Goal: Task Accomplishment & Management: Manage account settings

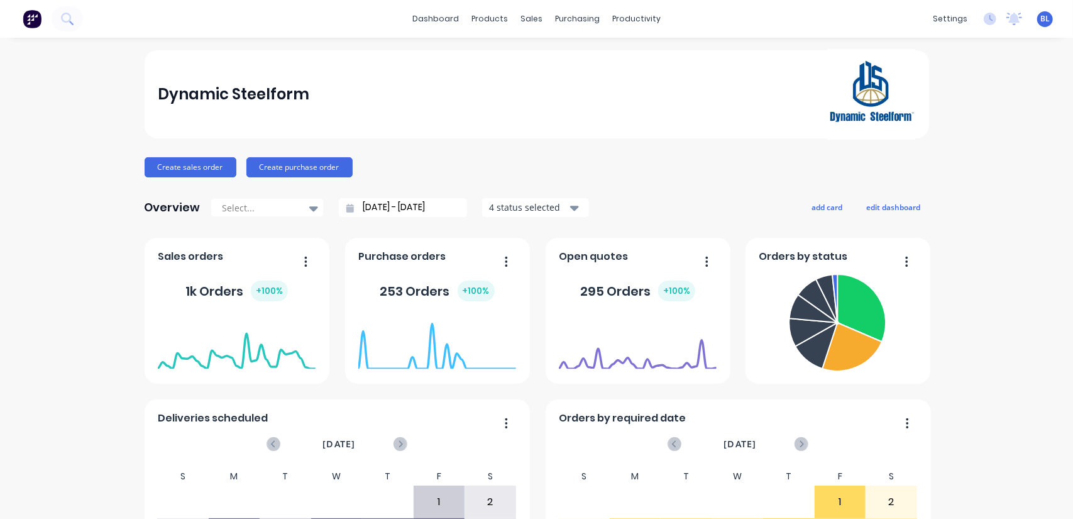
click at [1040, 19] on span "BL" at bounding box center [1044, 18] width 9 height 11
click at [925, 130] on div "Profile" at bounding box center [933, 132] width 25 height 11
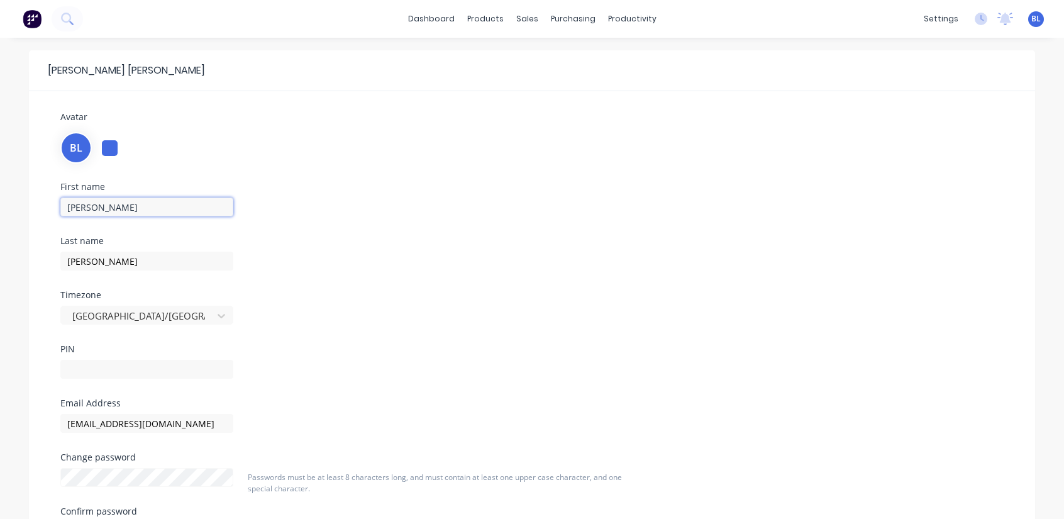
click at [113, 207] on input "[PERSON_NAME]" at bounding box center [146, 206] width 173 height 19
click at [116, 204] on input "[PERSON_NAME]" at bounding box center [146, 206] width 173 height 19
type input "[PERSON_NAME]"
click at [89, 258] on input "[PERSON_NAME]" at bounding box center [146, 260] width 173 height 19
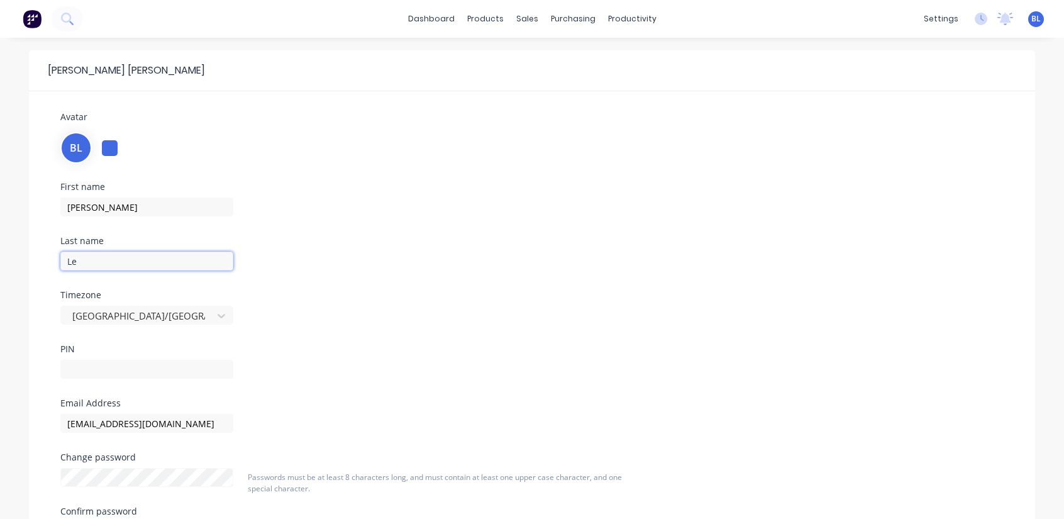
type input "L"
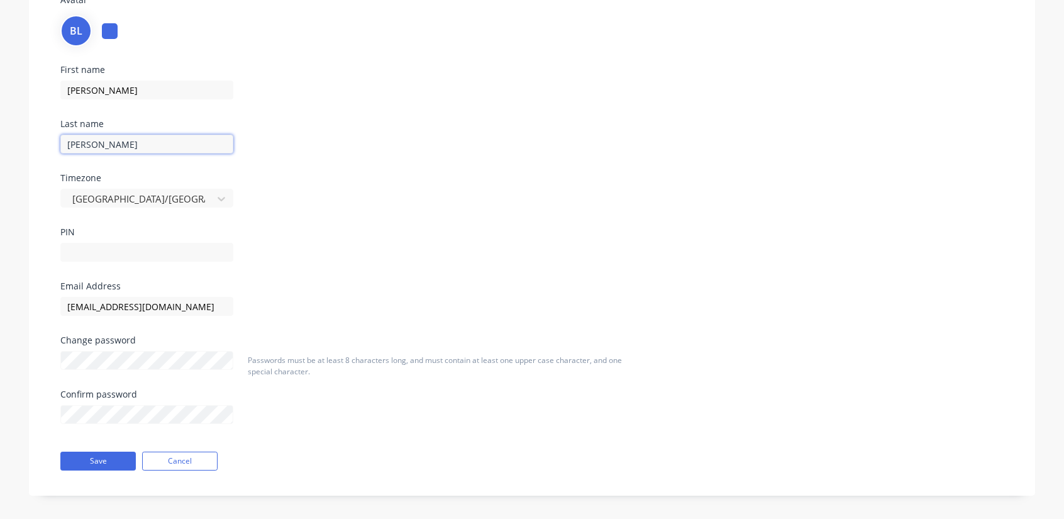
scroll to position [124, 0]
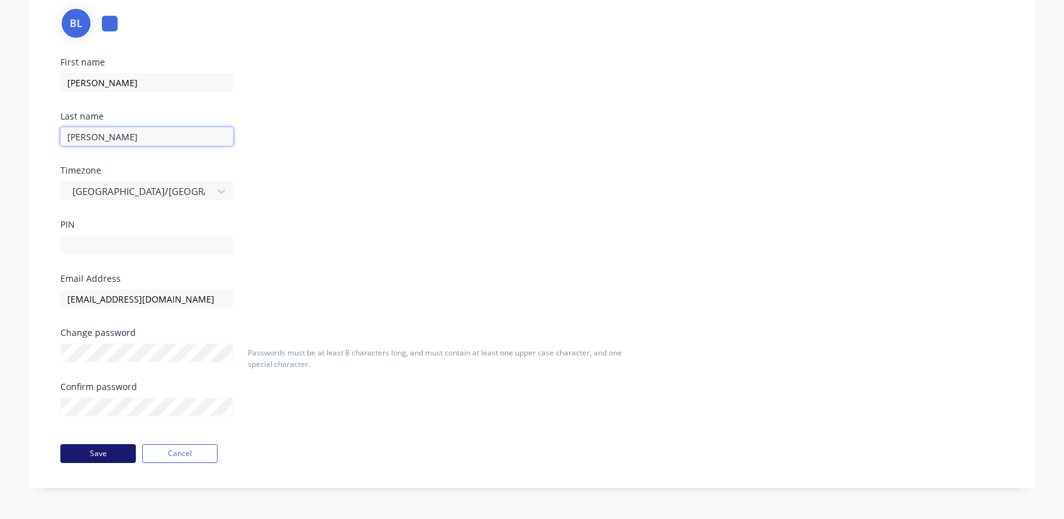
type input "[PERSON_NAME]"
click at [116, 452] on button "Save" at bounding box center [97, 453] width 75 height 19
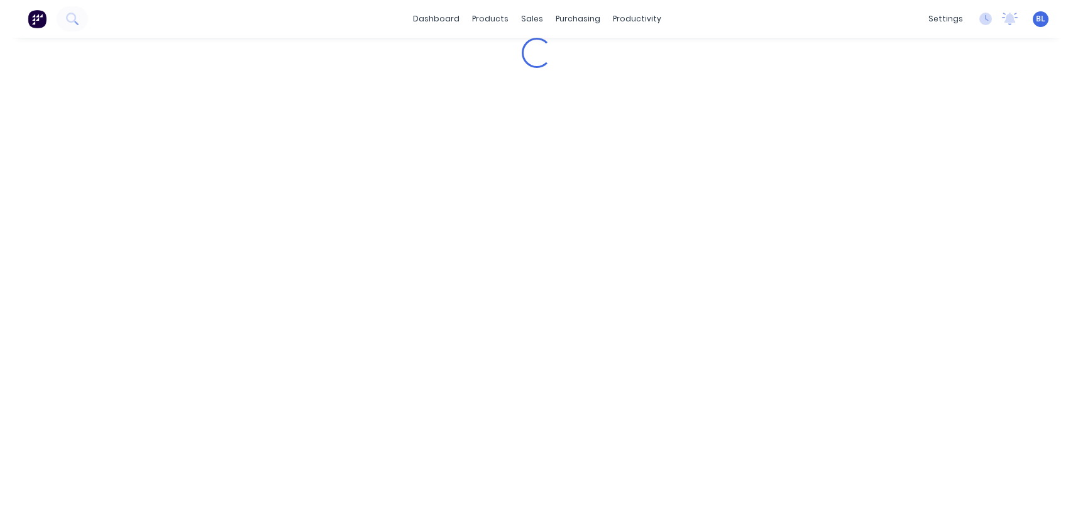
scroll to position [0, 0]
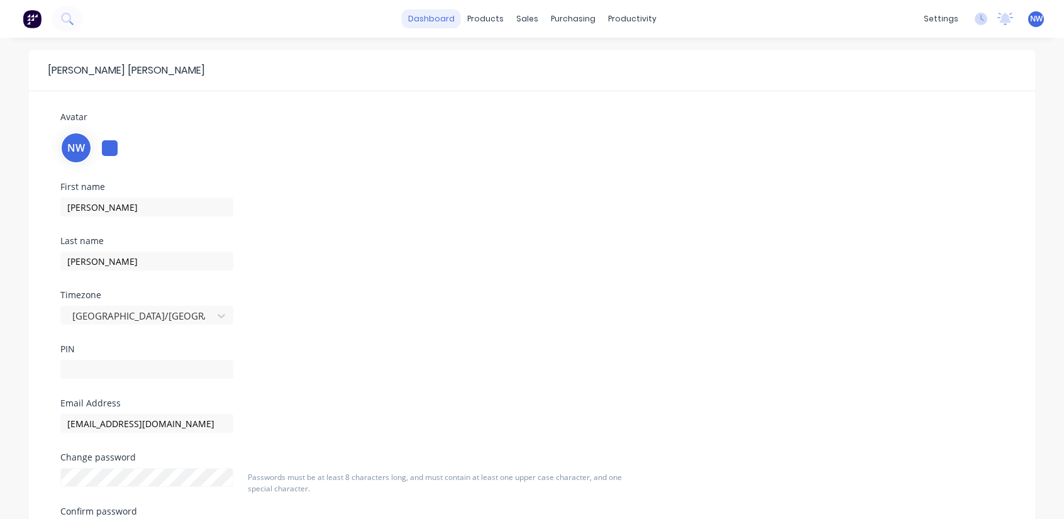
click at [432, 23] on link "dashboard" at bounding box center [431, 18] width 59 height 19
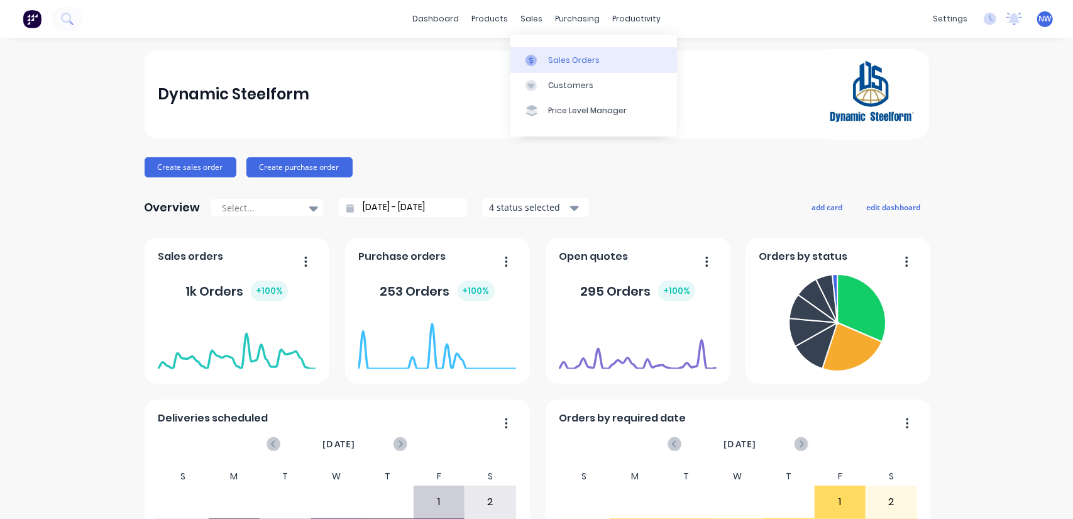
click at [556, 67] on link "Sales Orders" at bounding box center [593, 59] width 167 height 25
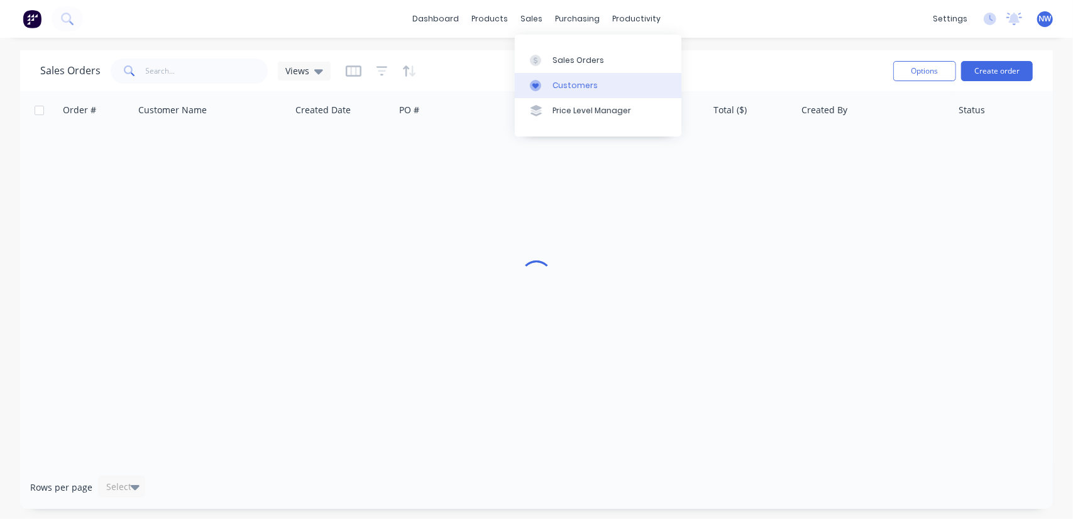
click at [544, 91] on link "Customers" at bounding box center [598, 85] width 167 height 25
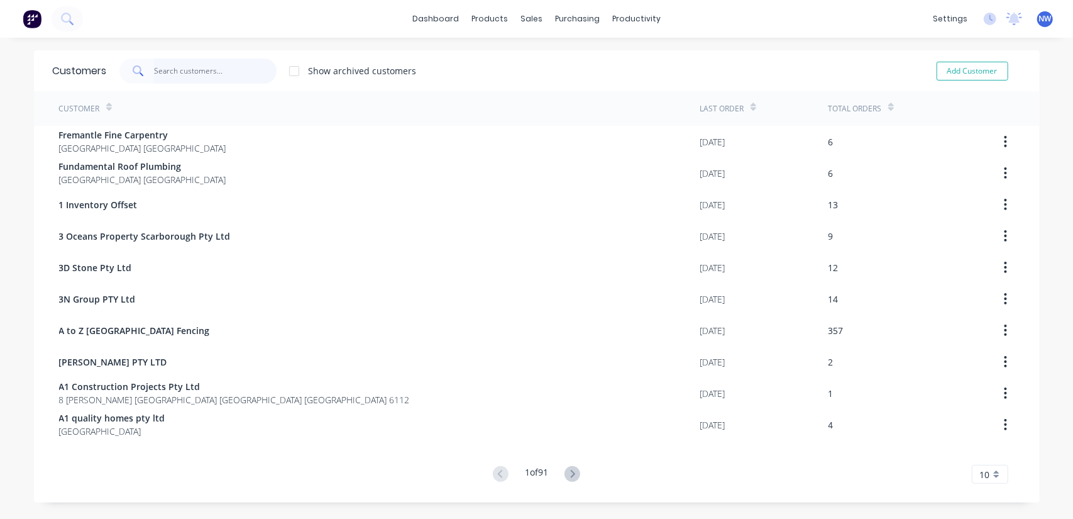
click at [214, 63] on input "text" at bounding box center [215, 70] width 123 height 25
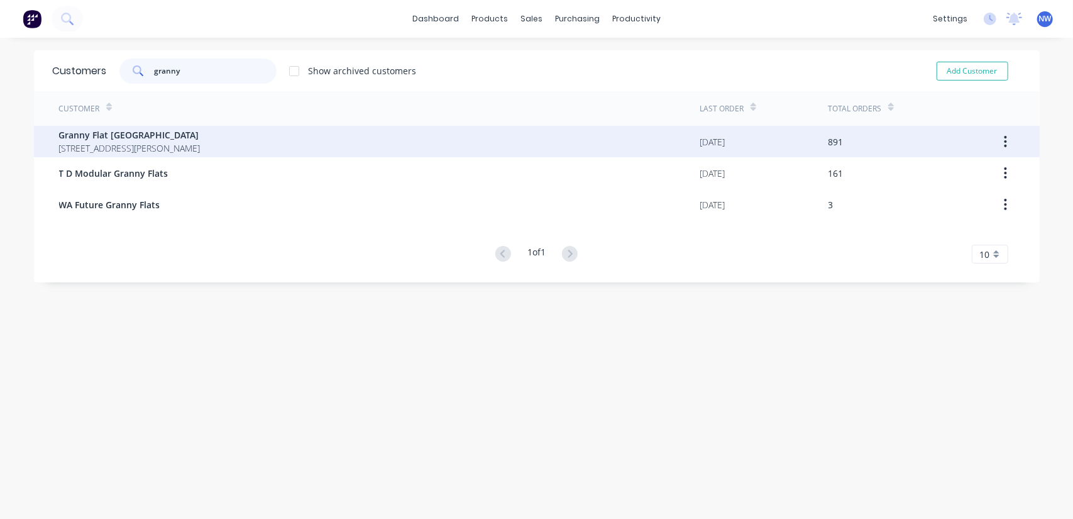
type input "granny"
click at [184, 126] on div "Granny Flat [GEOGRAPHIC_DATA] [STREET_ADDRESS][PERSON_NAME]" at bounding box center [379, 141] width 641 height 31
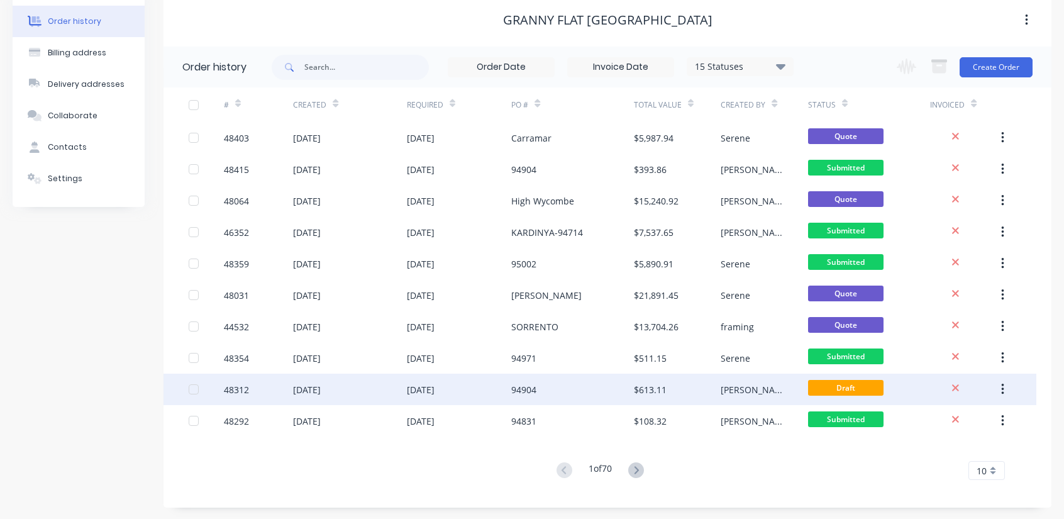
scroll to position [58, 0]
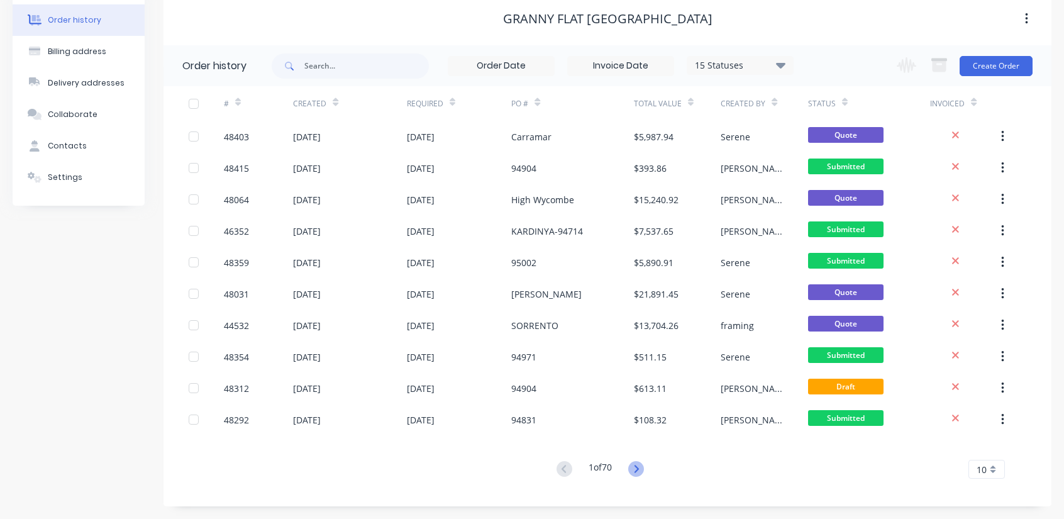
click at [641, 472] on icon at bounding box center [636, 469] width 16 height 16
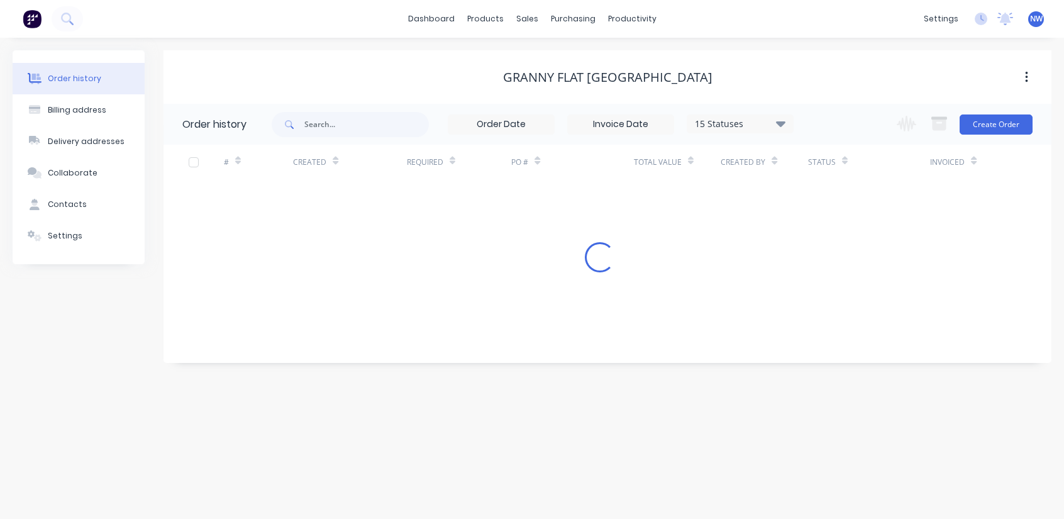
scroll to position [0, 0]
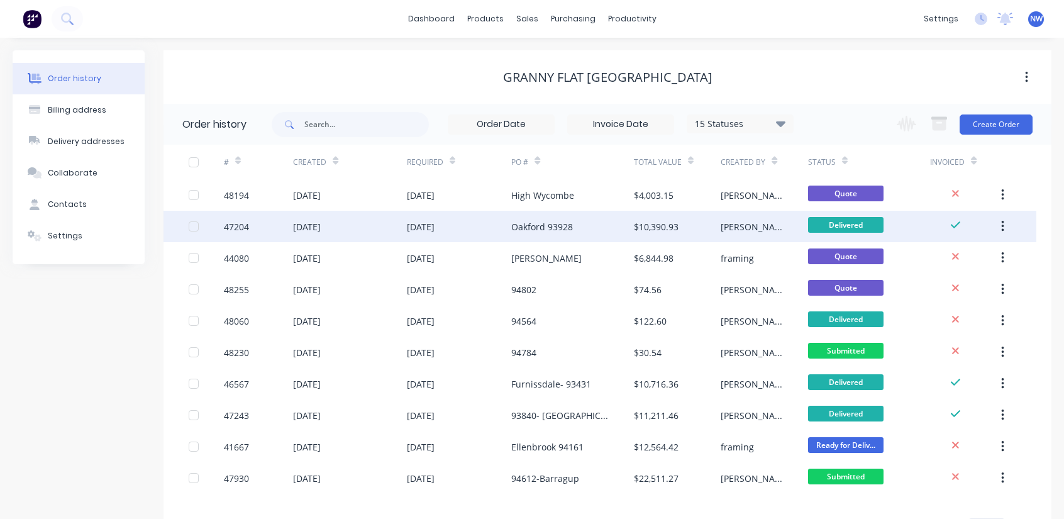
click at [744, 227] on div "[PERSON_NAME]" at bounding box center [763, 226] width 87 height 31
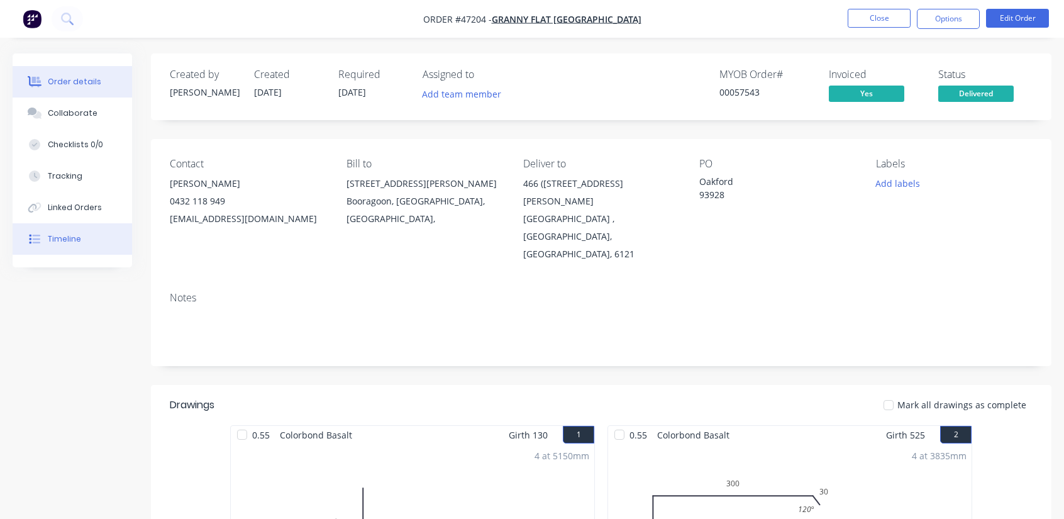
click at [106, 241] on button "Timeline" at bounding box center [72, 238] width 119 height 31
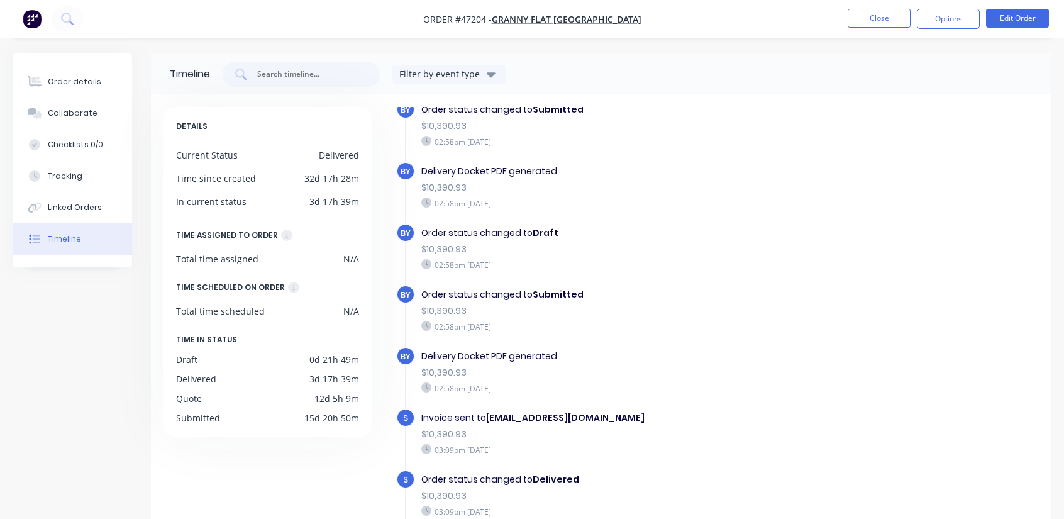
scroll to position [2096, 0]
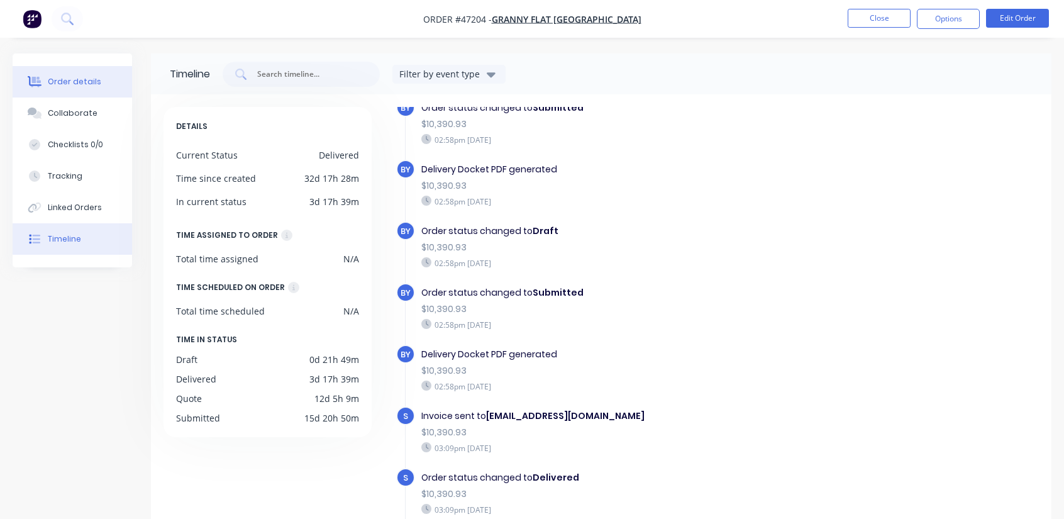
click at [74, 75] on button "Order details" at bounding box center [72, 81] width 119 height 31
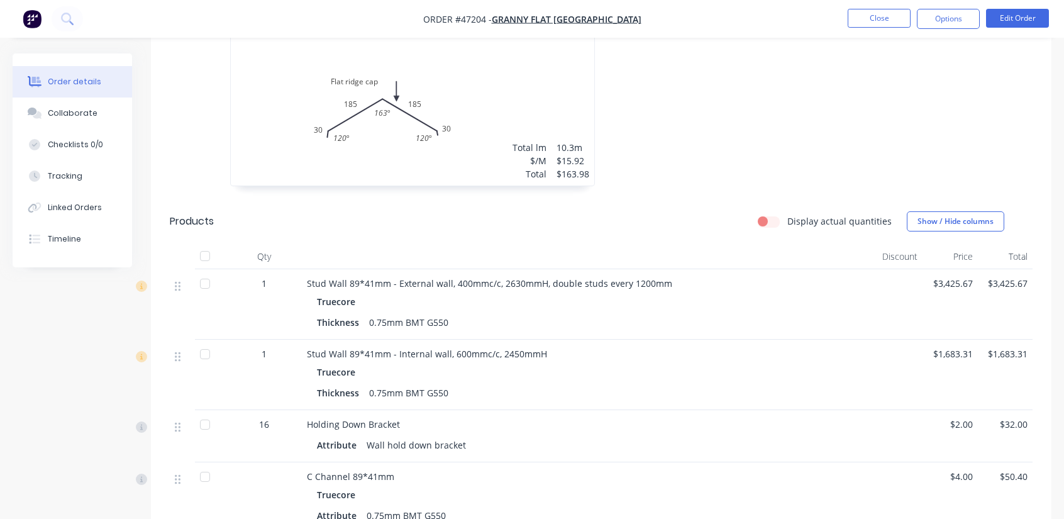
scroll to position [440, 0]
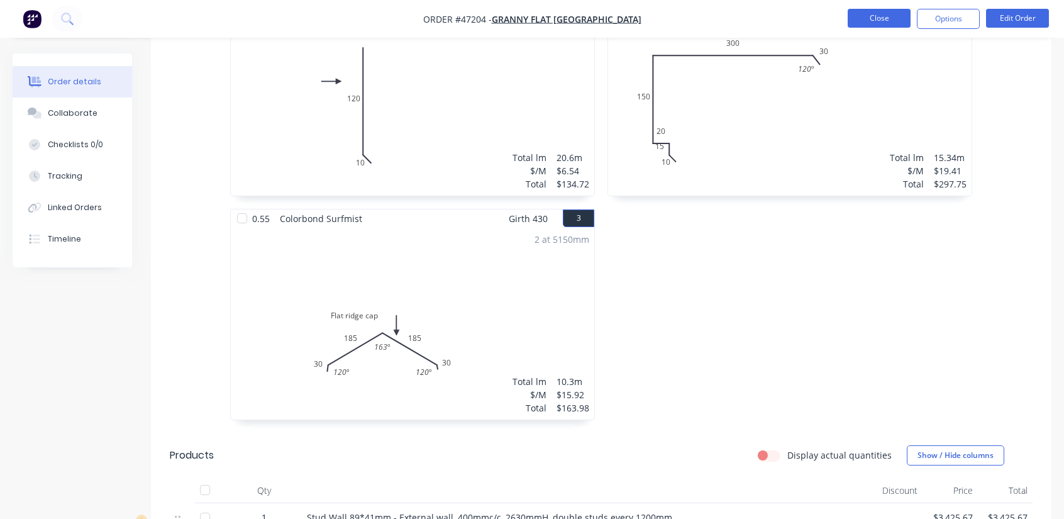
click at [886, 23] on button "Close" at bounding box center [878, 18] width 63 height 19
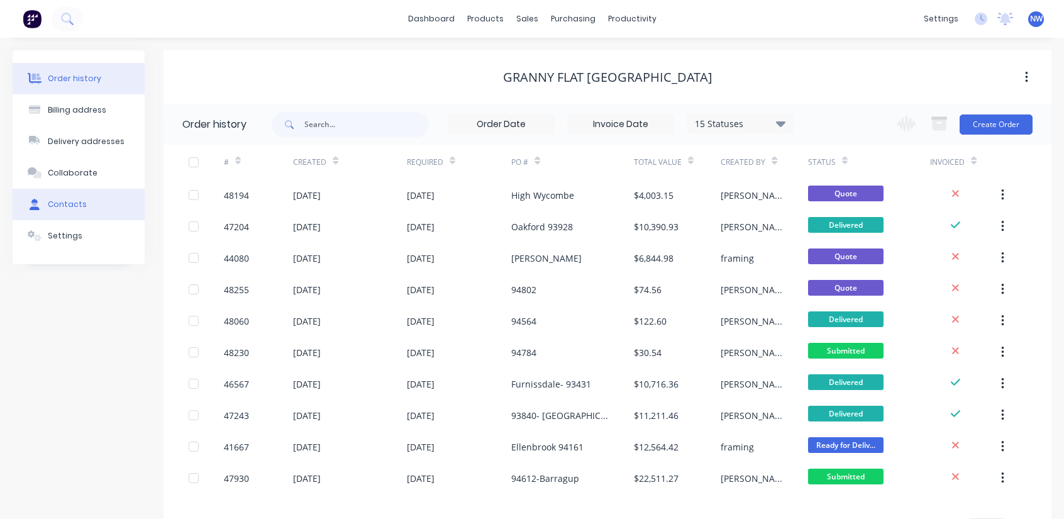
click at [53, 202] on div "Contacts" at bounding box center [67, 204] width 39 height 11
select select "AU"
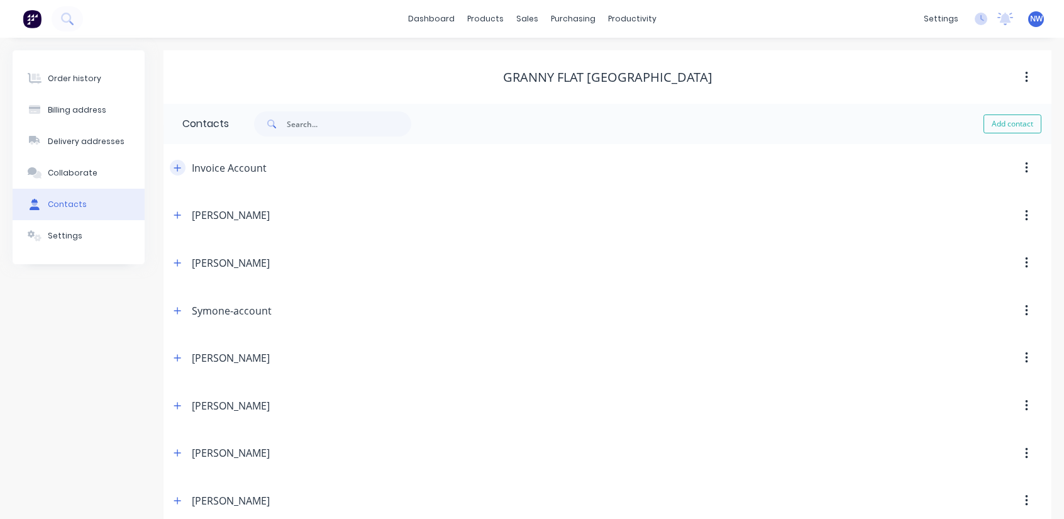
click at [181, 165] on button "button" at bounding box center [178, 168] width 16 height 16
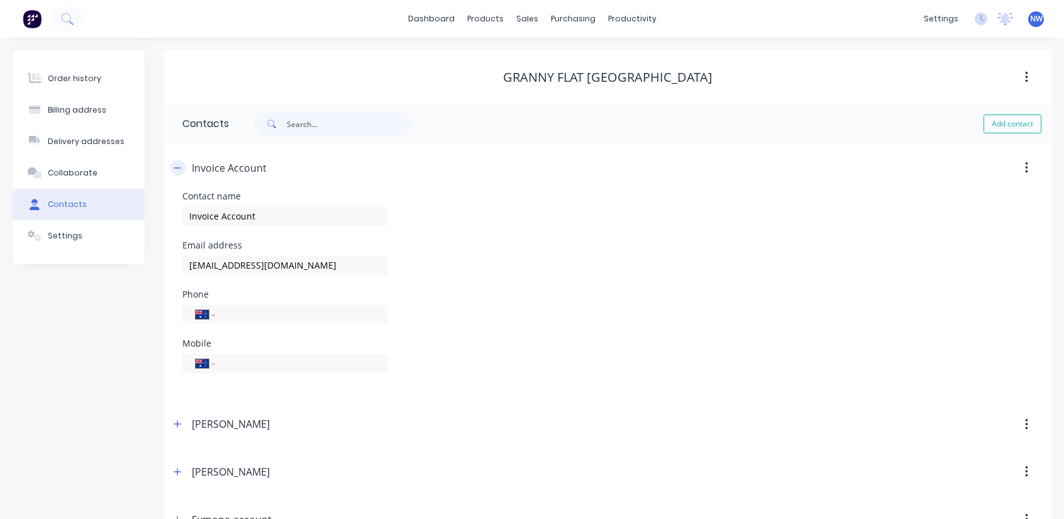
click at [182, 163] on button "button" at bounding box center [178, 168] width 16 height 16
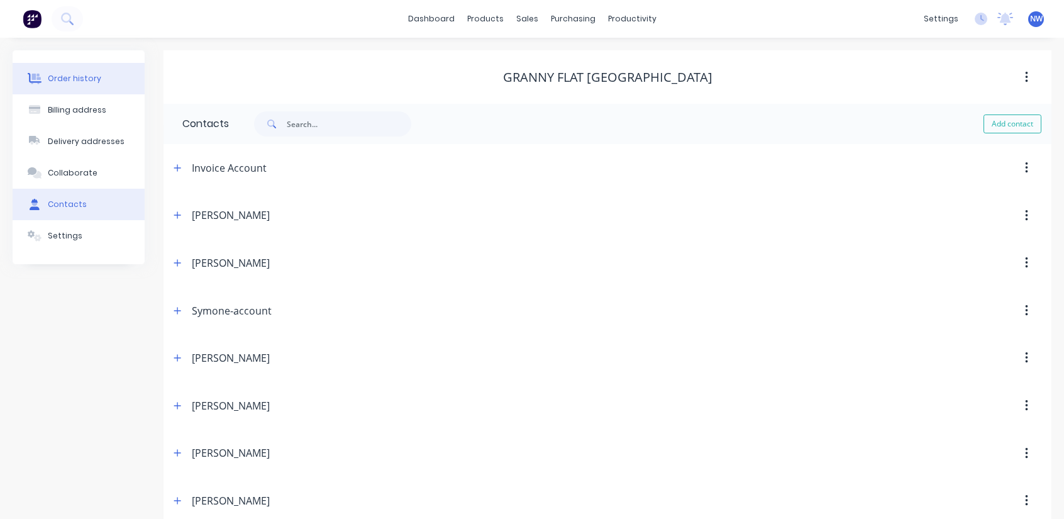
click at [82, 79] on div "Order history" at bounding box center [74, 78] width 53 height 11
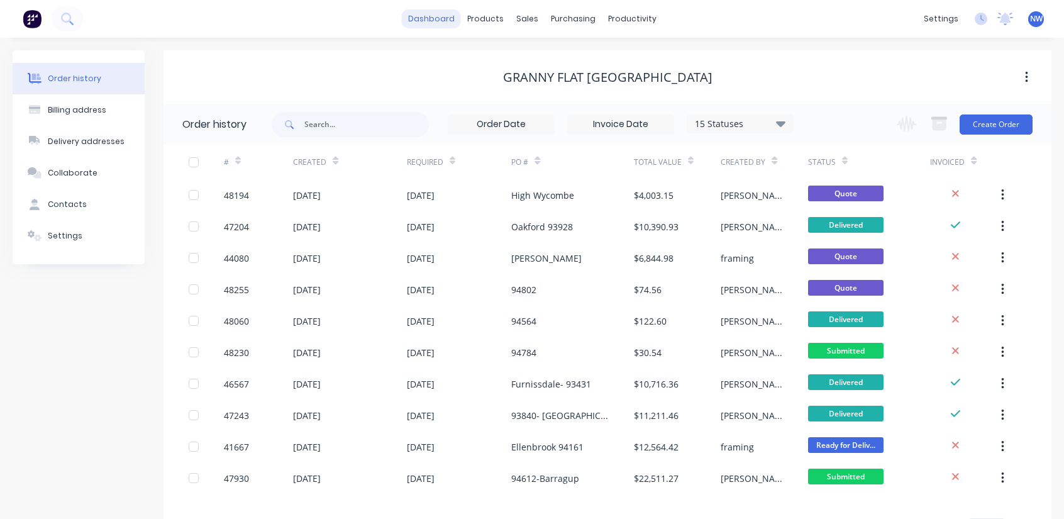
click at [450, 19] on link "dashboard" at bounding box center [431, 18] width 59 height 19
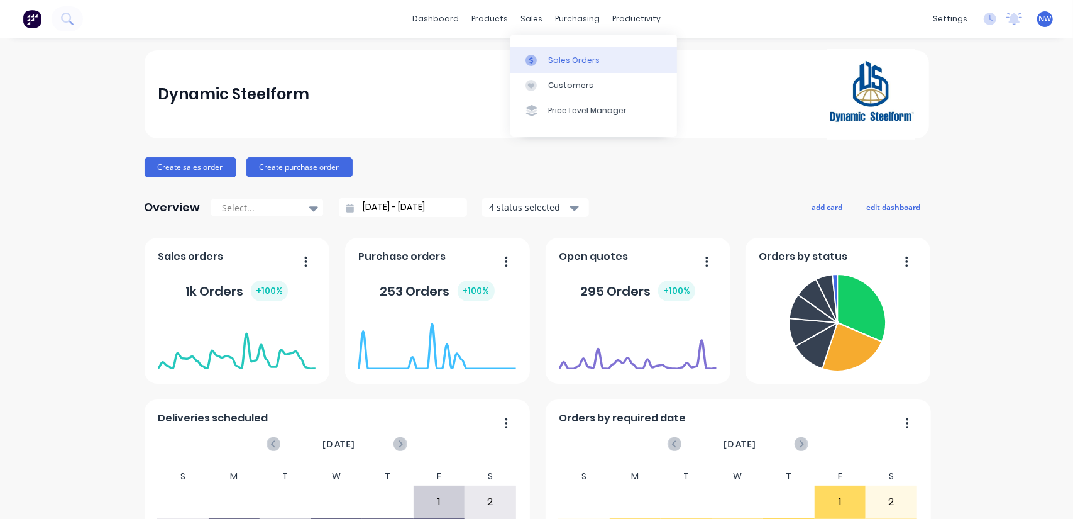
click at [553, 66] on link "Sales Orders" at bounding box center [593, 59] width 167 height 25
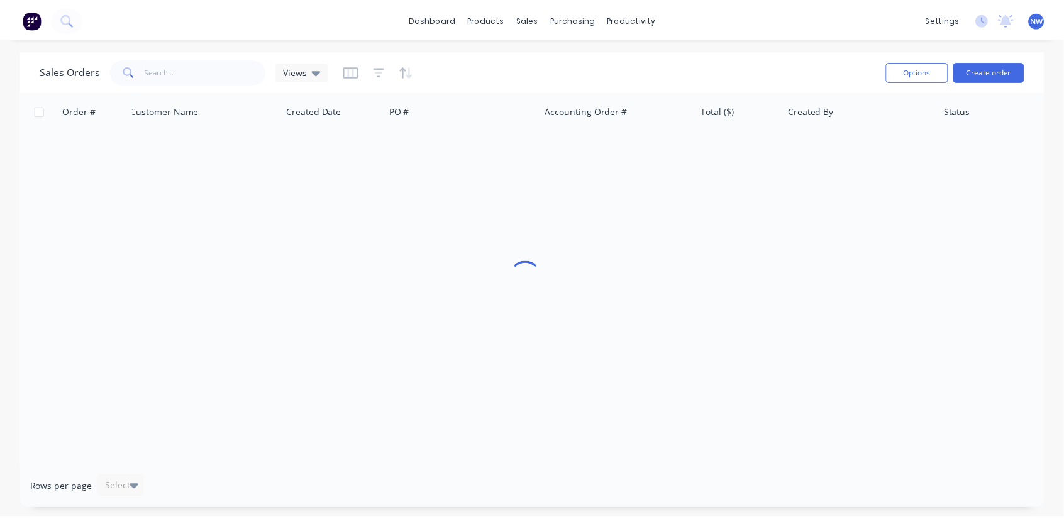
scroll to position [0, 151]
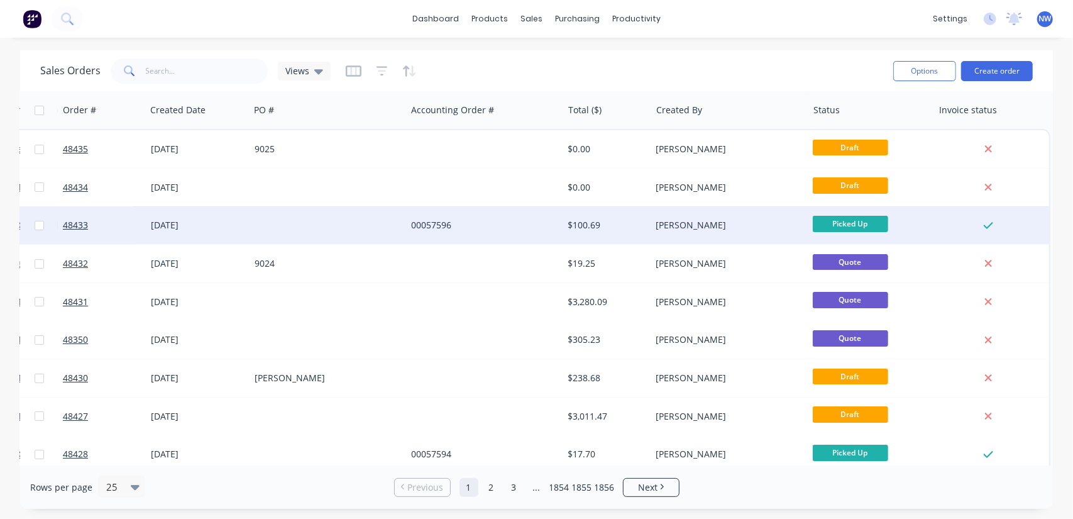
click at [510, 220] on div "00057596" at bounding box center [481, 225] width 140 height 13
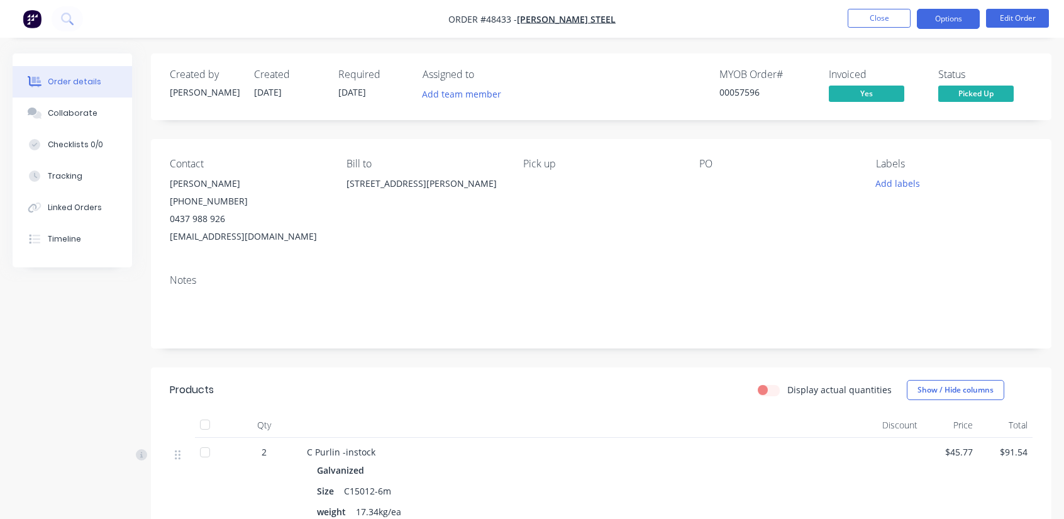
click at [953, 26] on button "Options" at bounding box center [948, 19] width 63 height 20
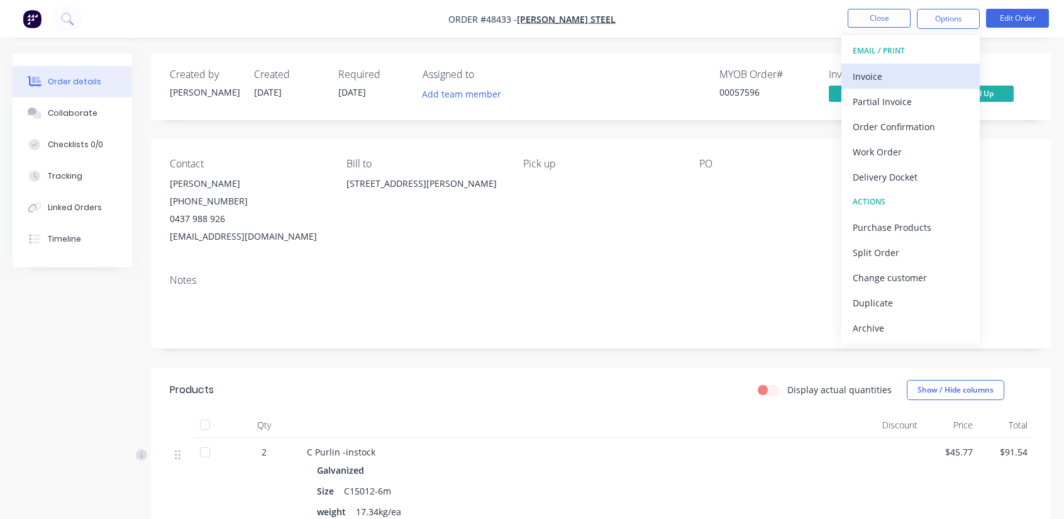
click at [913, 71] on div "Invoice" at bounding box center [910, 76] width 116 height 18
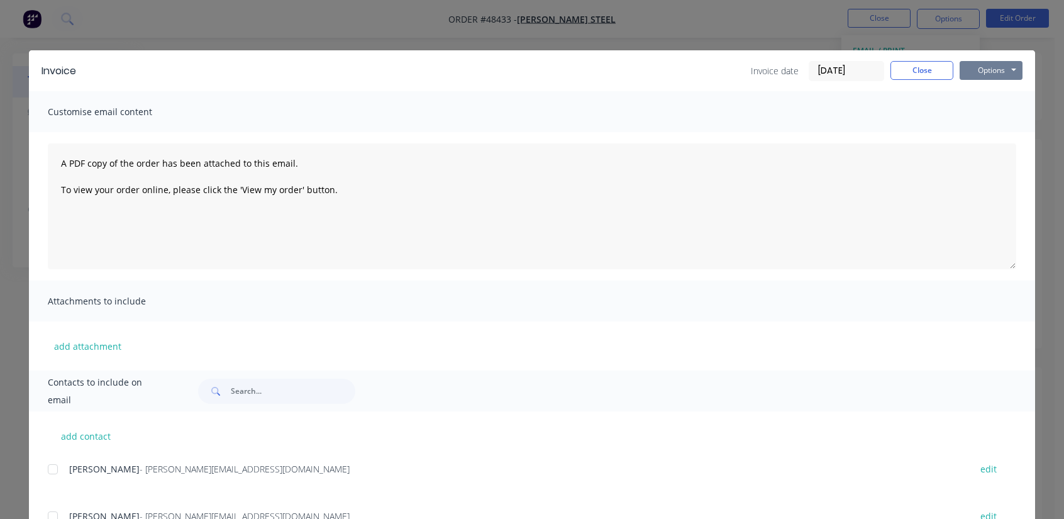
click at [978, 72] on button "Options" at bounding box center [990, 70] width 63 height 19
click at [980, 119] on button "Print" at bounding box center [999, 113] width 80 height 21
click at [920, 74] on button "Close" at bounding box center [921, 70] width 63 height 19
